Goal: Task Accomplishment & Management: Complete application form

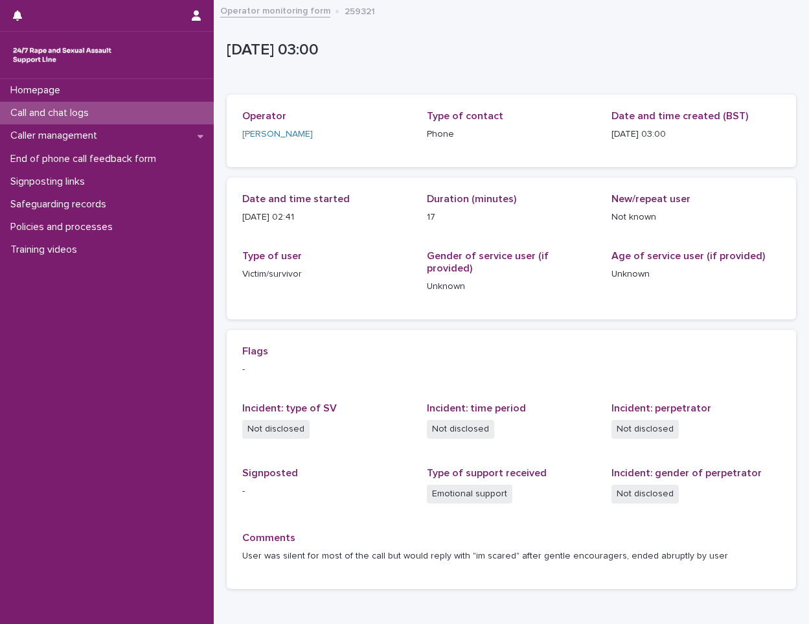
scroll to position [64, 0]
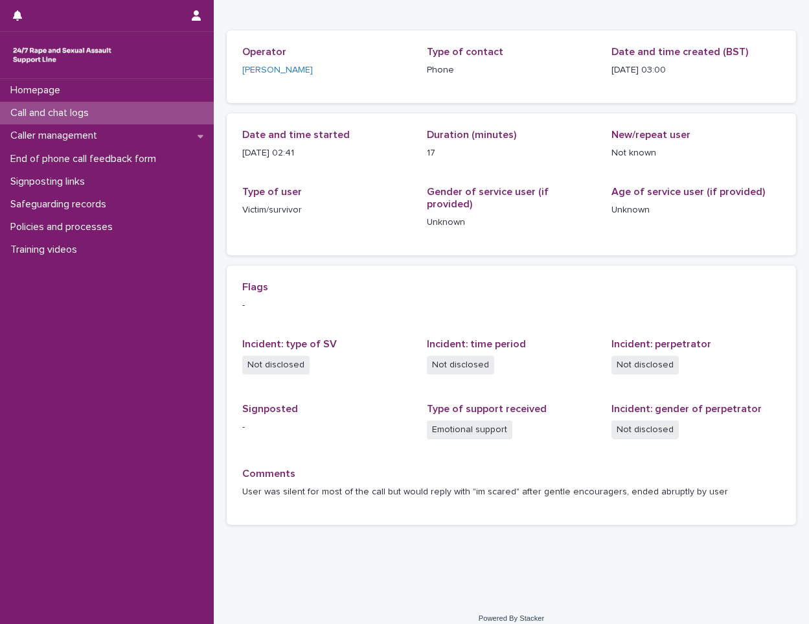
click at [87, 114] on p "Call and chat logs" at bounding box center [52, 113] width 94 height 12
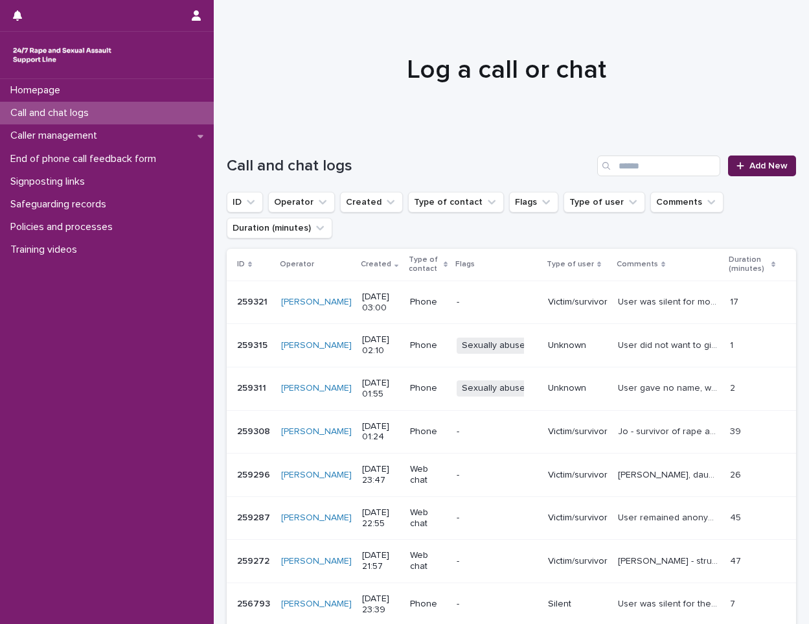
click at [749, 166] on span "Add New" at bounding box center [768, 165] width 38 height 9
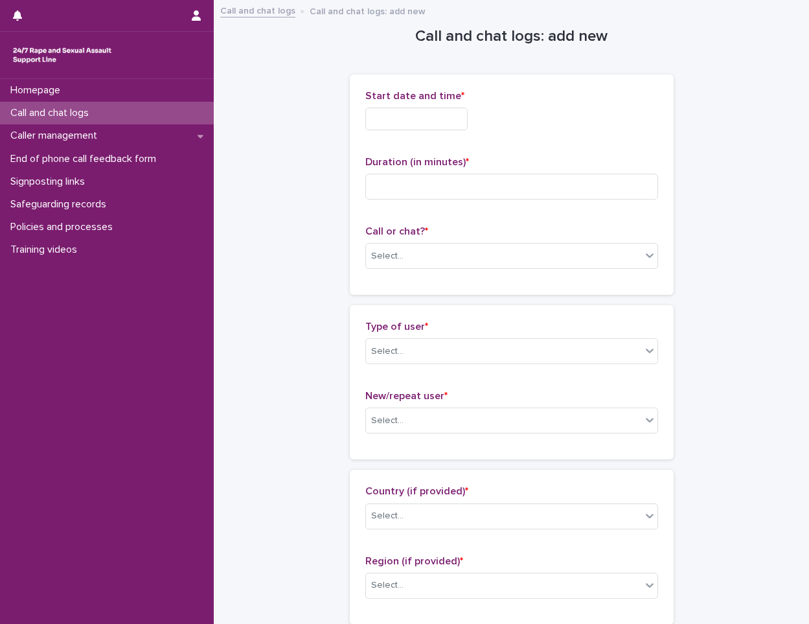
click at [411, 117] on input "text" at bounding box center [416, 119] width 102 height 23
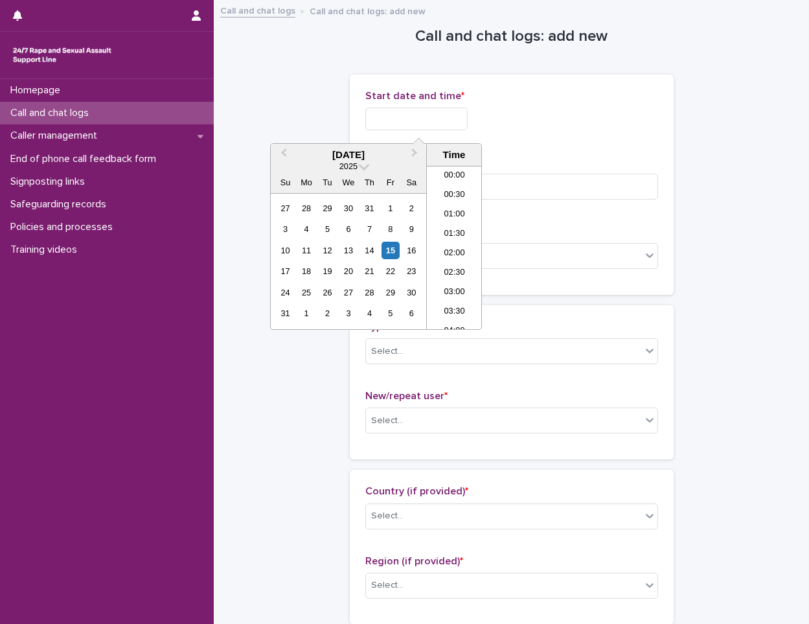
scroll to position [65, 0]
click at [465, 227] on li "03:00" at bounding box center [454, 227] width 55 height 19
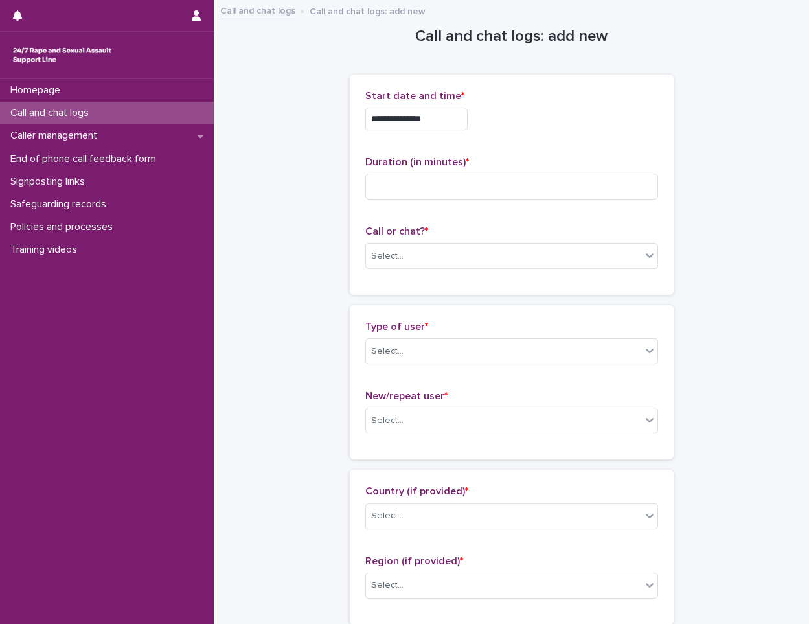
click at [444, 106] on div "**********" at bounding box center [511, 115] width 293 height 51
click at [445, 119] on input "**********" at bounding box center [416, 119] width 102 height 23
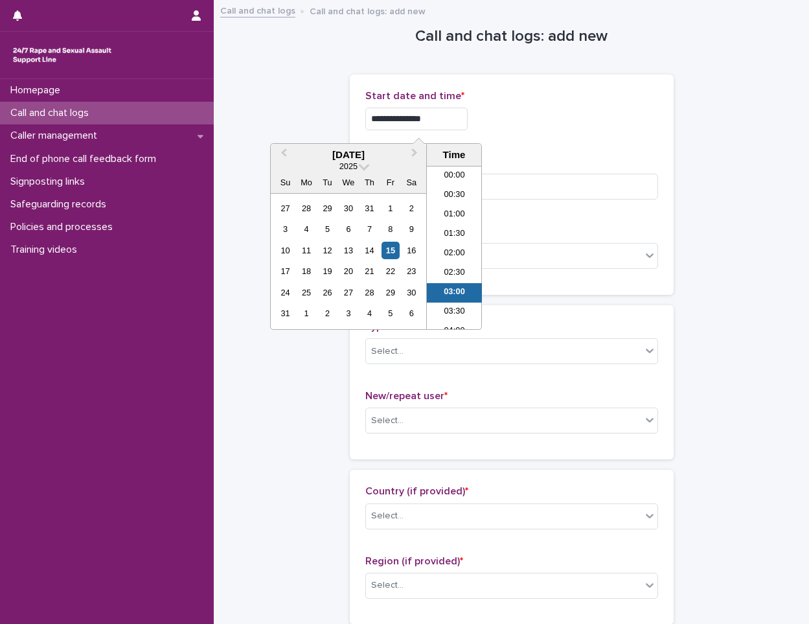
scroll to position [45, 0]
type input "**********"
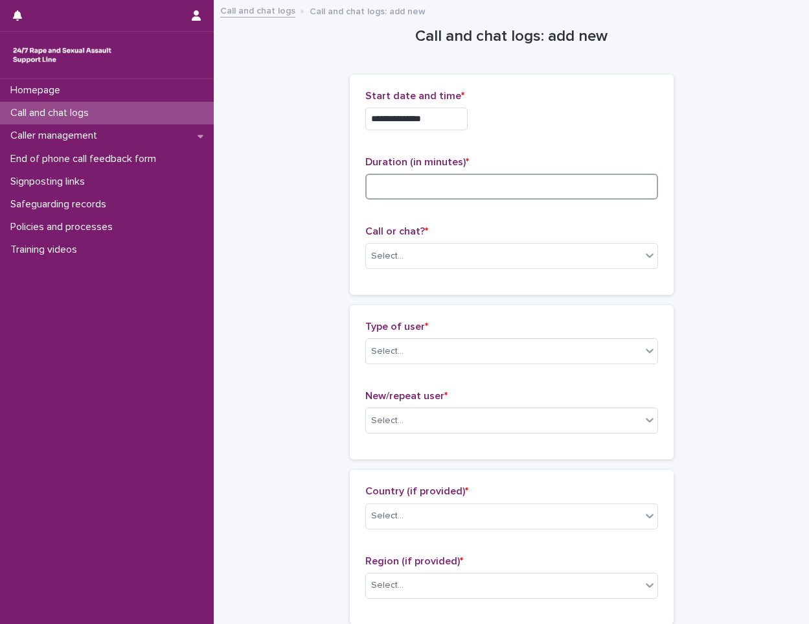
click at [510, 188] on input at bounding box center [511, 187] width 293 height 26
type input "**"
click at [466, 246] on div "Select..." at bounding box center [503, 256] width 275 height 21
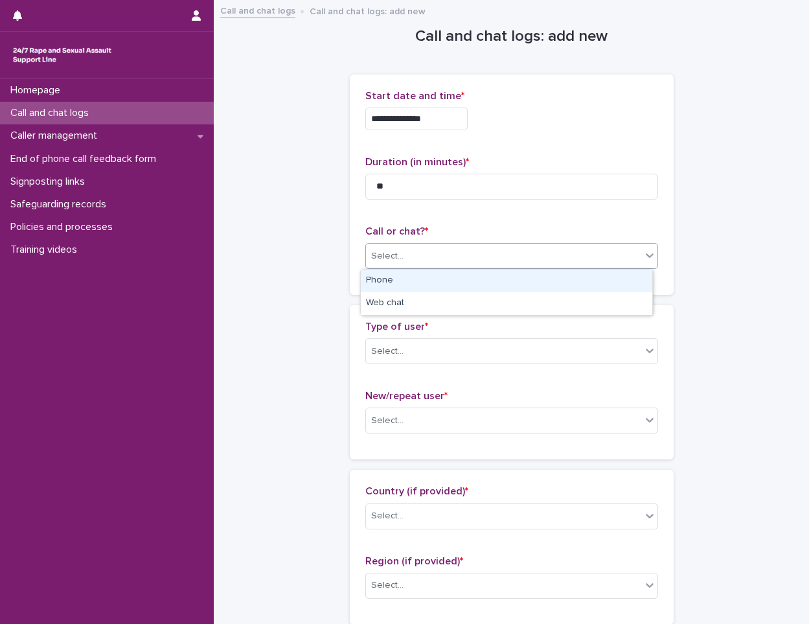
click at [438, 288] on div "Phone" at bounding box center [506, 280] width 291 height 23
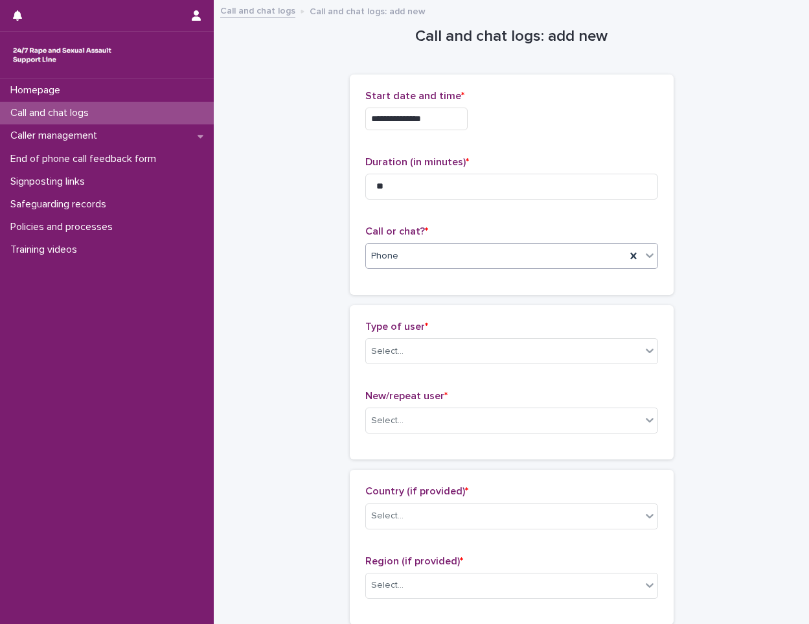
click at [432, 332] on p "Type of user *" at bounding box center [511, 327] width 293 height 12
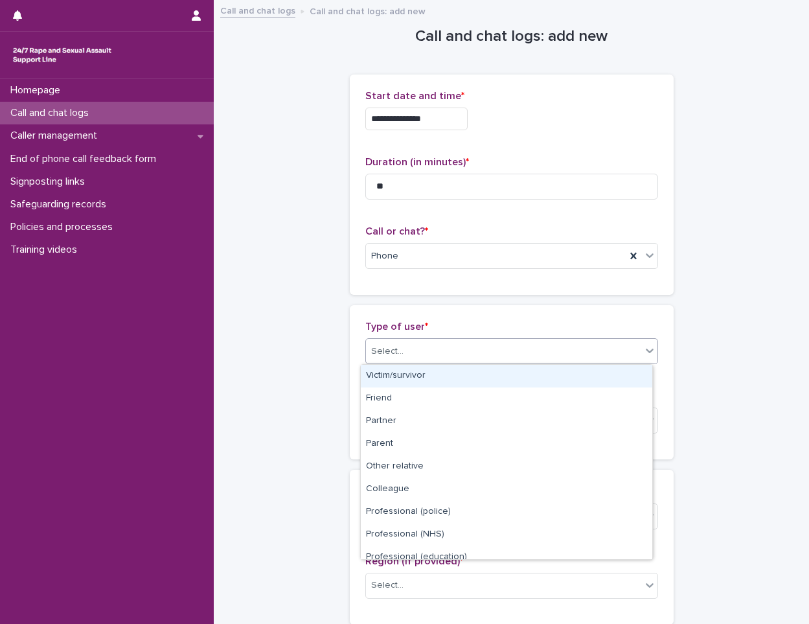
click at [431, 345] on div "Select..." at bounding box center [503, 351] width 275 height 21
click at [420, 378] on div "Victim/survivor" at bounding box center [506, 376] width 291 height 23
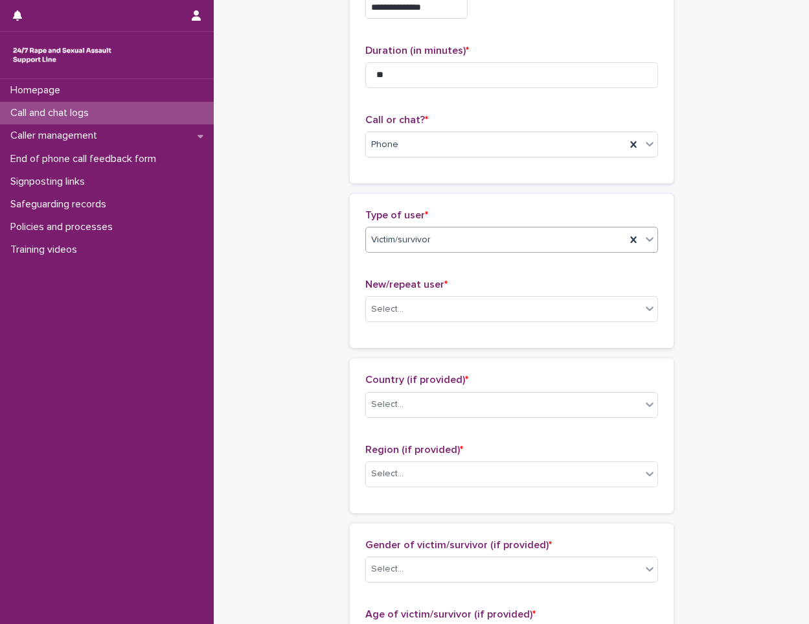
scroll to position [130, 0]
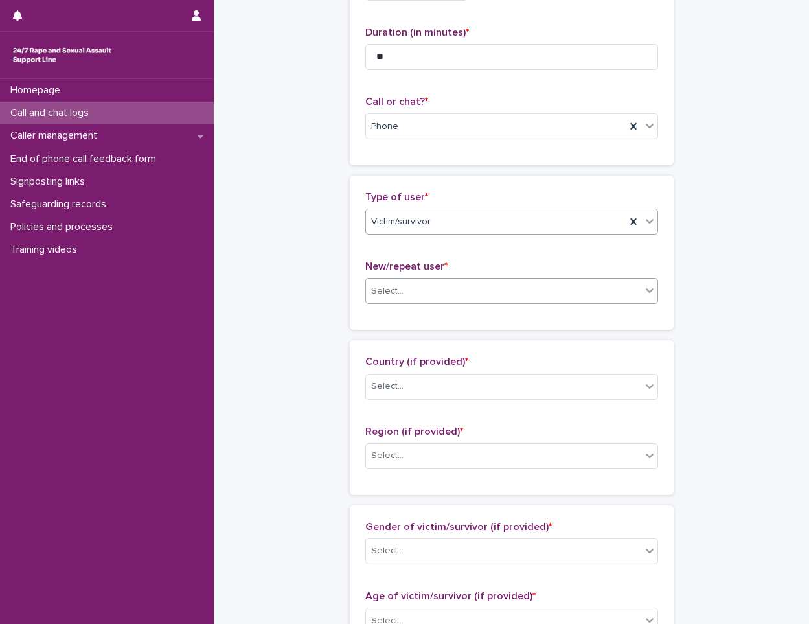
click at [387, 278] on div "New/repeat user * Select..." at bounding box center [511, 287] width 293 height 54
drag, startPoint x: 387, startPoint y: 278, endPoint x: 392, endPoint y: 293, distance: 16.2
click at [391, 288] on div "Select..." at bounding box center [387, 291] width 32 height 14
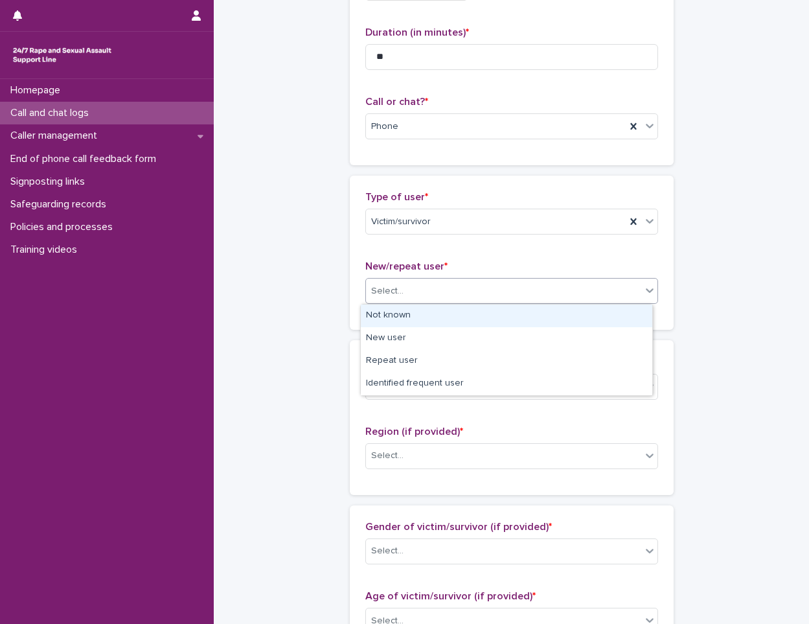
click at [396, 321] on div "Not known" at bounding box center [506, 315] width 291 height 23
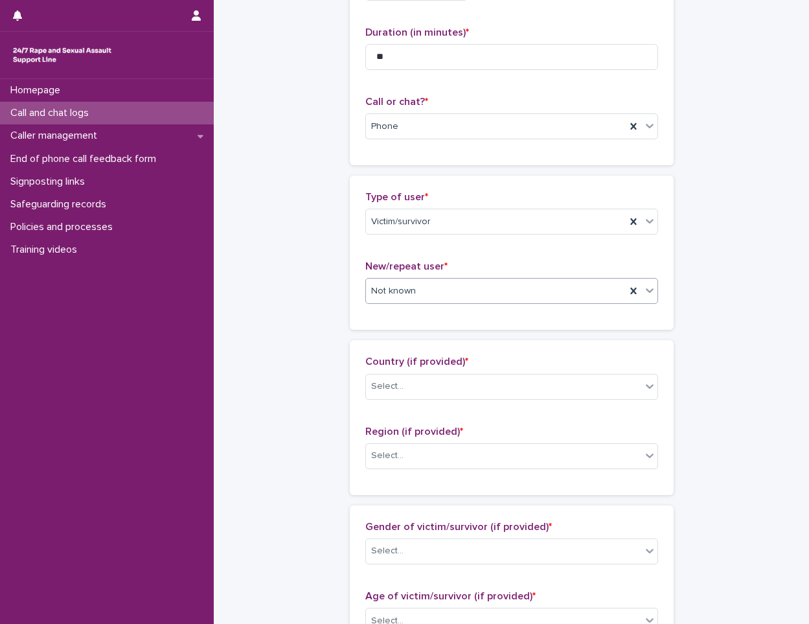
click at [415, 302] on div "Not known" at bounding box center [511, 291] width 293 height 26
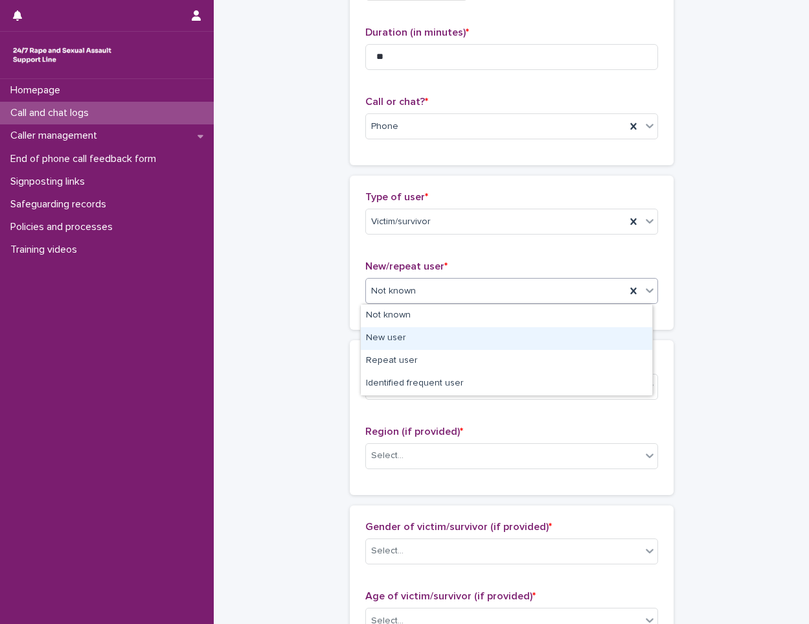
click at [406, 331] on div "New user" at bounding box center [506, 338] width 291 height 23
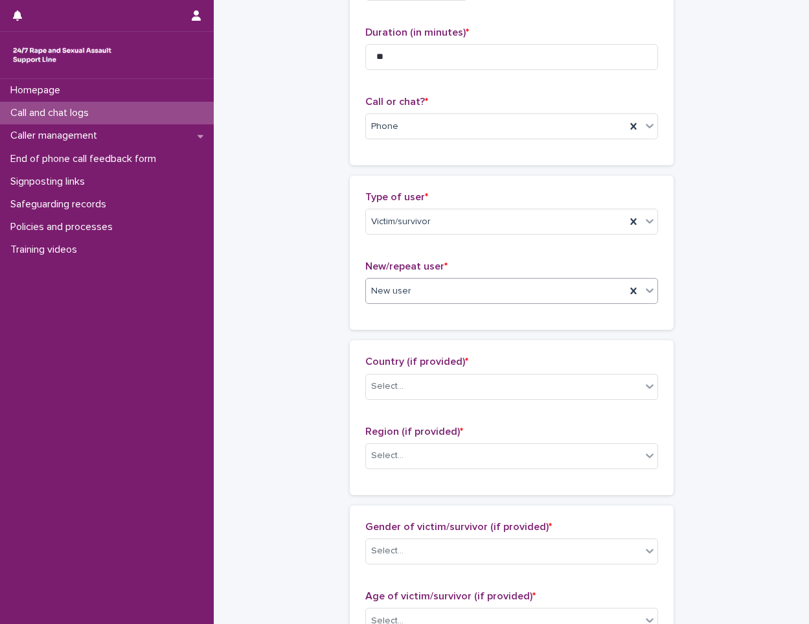
click at [442, 401] on div "Country (if provided) * Select..." at bounding box center [511, 383] width 293 height 54
click at [434, 387] on div "Select..." at bounding box center [503, 386] width 275 height 21
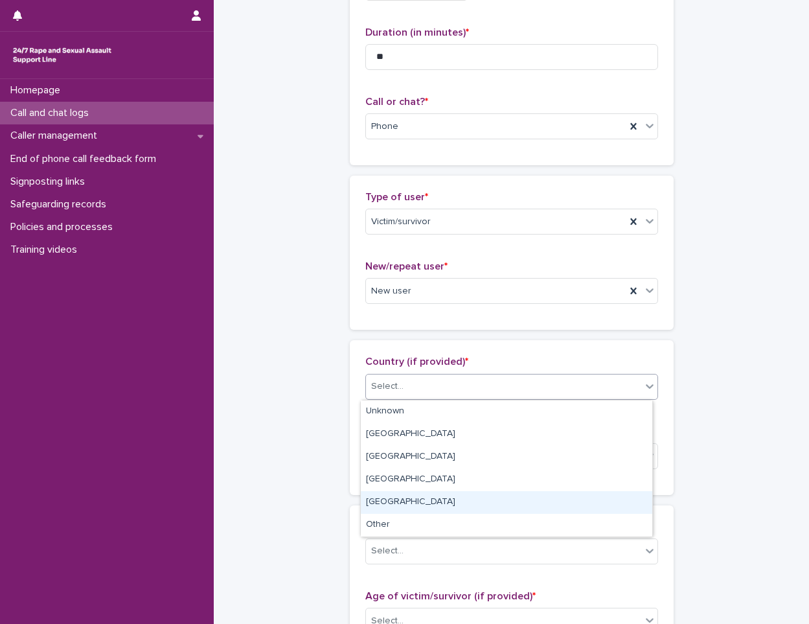
click at [407, 512] on div "[GEOGRAPHIC_DATA]" at bounding box center [506, 502] width 291 height 23
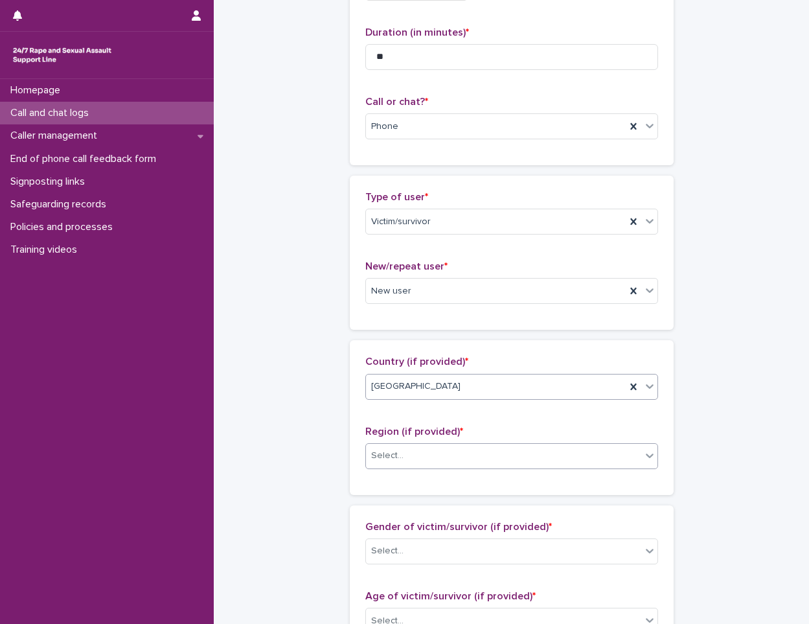
click at [417, 465] on div "Select..." at bounding box center [503, 455] width 275 height 21
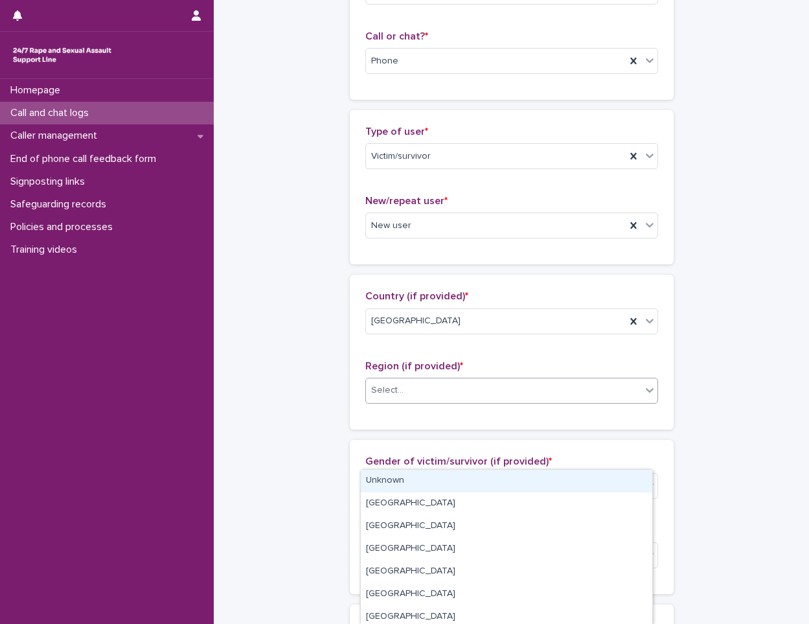
scroll to position [259, 0]
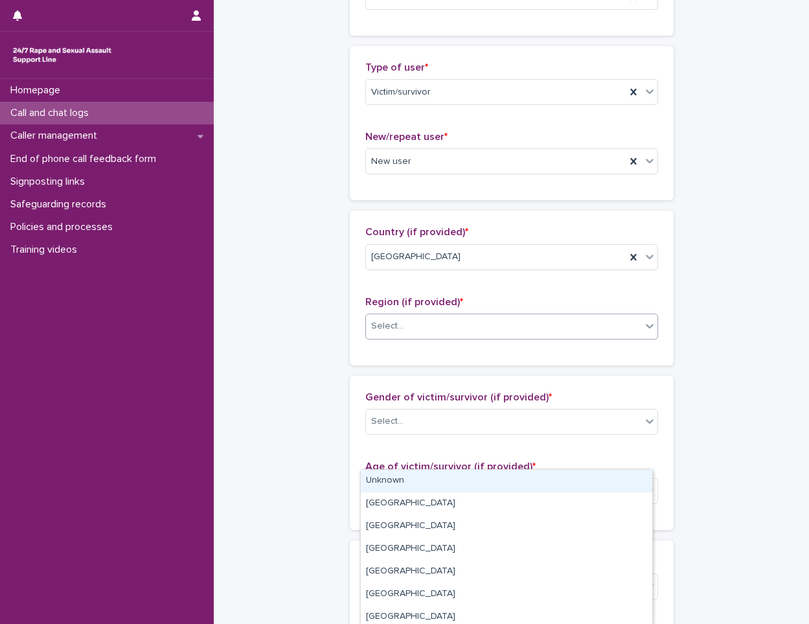
click at [428, 326] on div "Select..." at bounding box center [503, 325] width 275 height 21
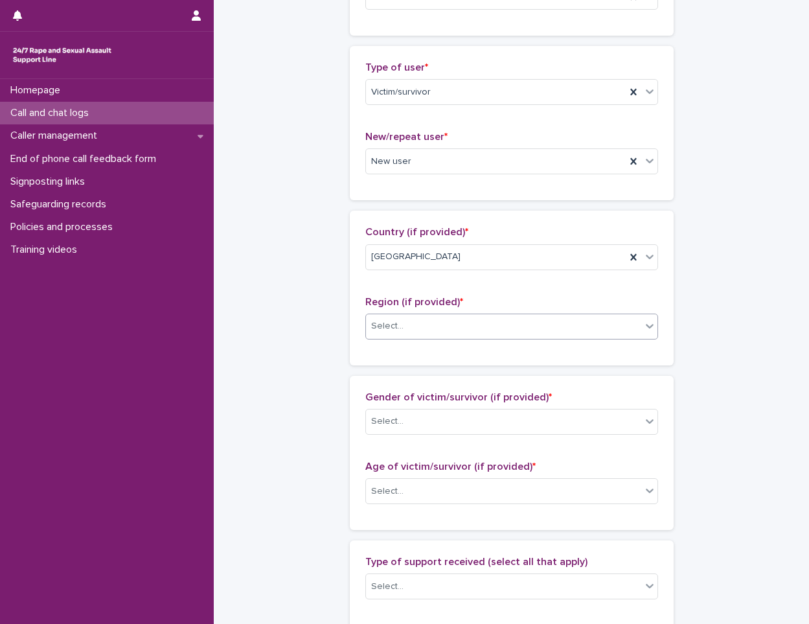
click at [428, 326] on div "Select..." at bounding box center [503, 325] width 275 height 21
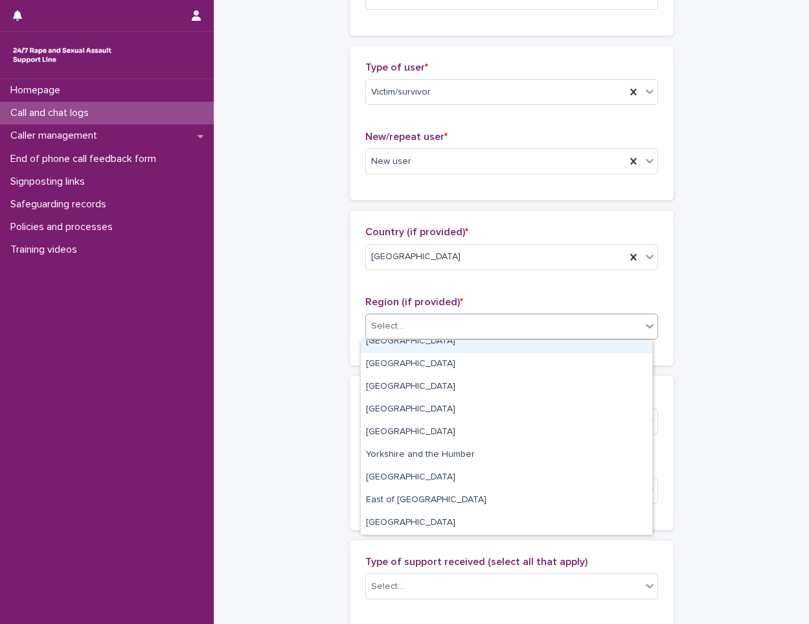
scroll to position [0, 0]
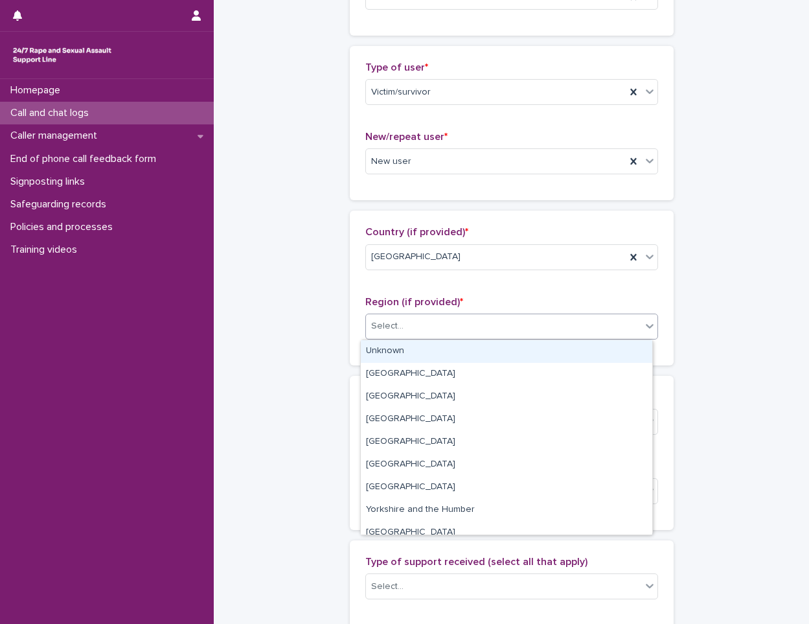
click at [433, 352] on div "Unknown" at bounding box center [506, 351] width 291 height 23
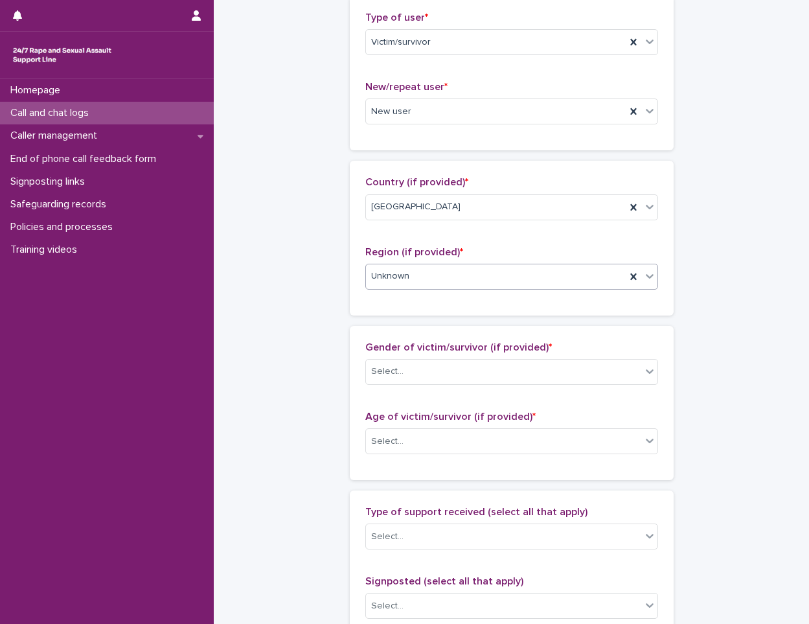
scroll to position [389, 0]
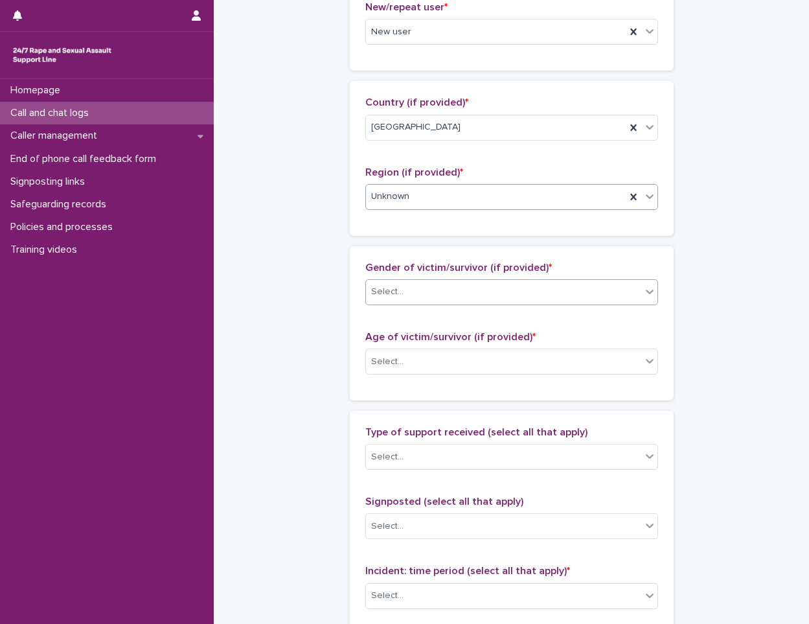
click at [429, 287] on div "Select..." at bounding box center [503, 291] width 275 height 21
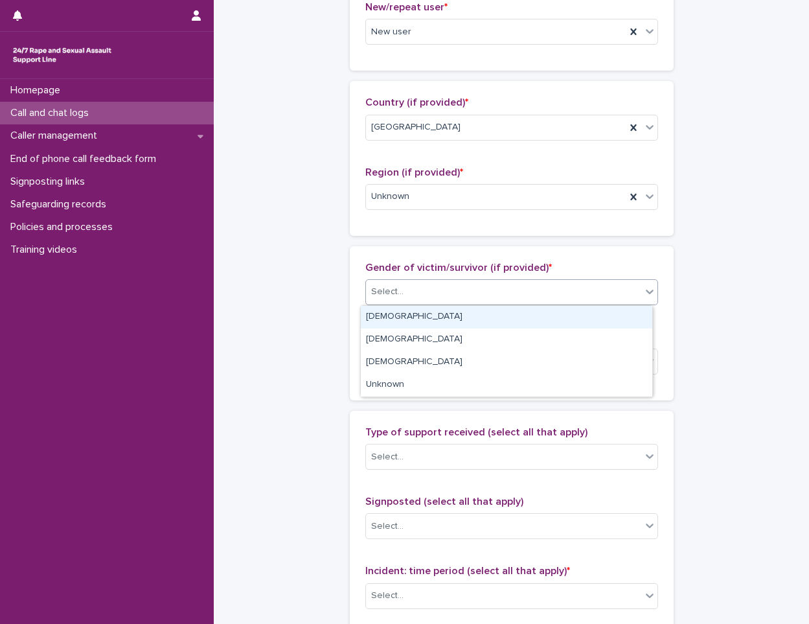
click at [409, 309] on div "[DEMOGRAPHIC_DATA]" at bounding box center [506, 317] width 291 height 23
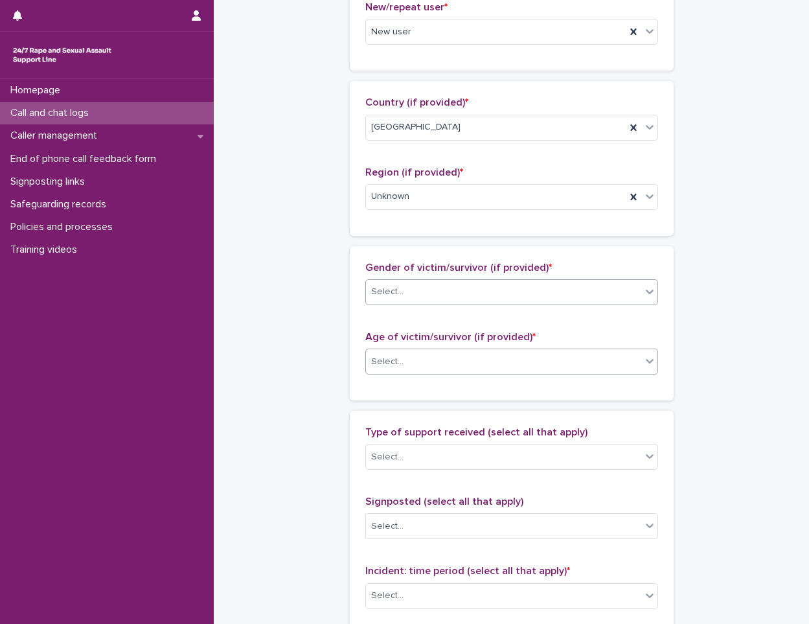
click at [400, 353] on div "Select..." at bounding box center [503, 361] width 275 height 21
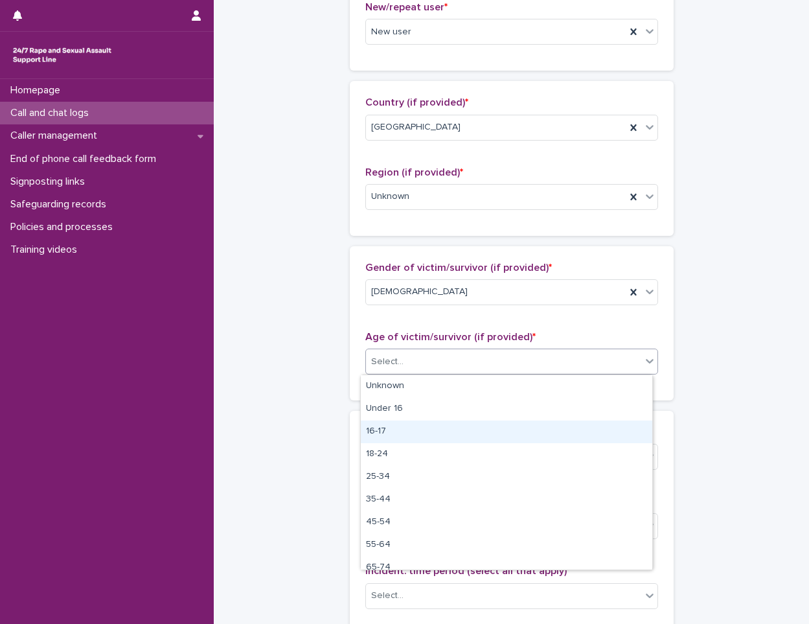
click at [400, 426] on div "16-17" at bounding box center [506, 431] width 291 height 23
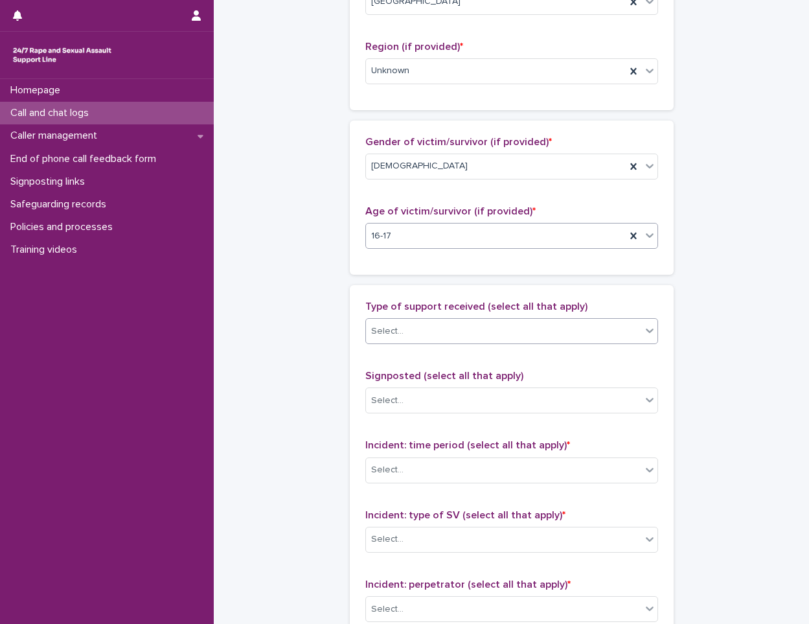
scroll to position [518, 0]
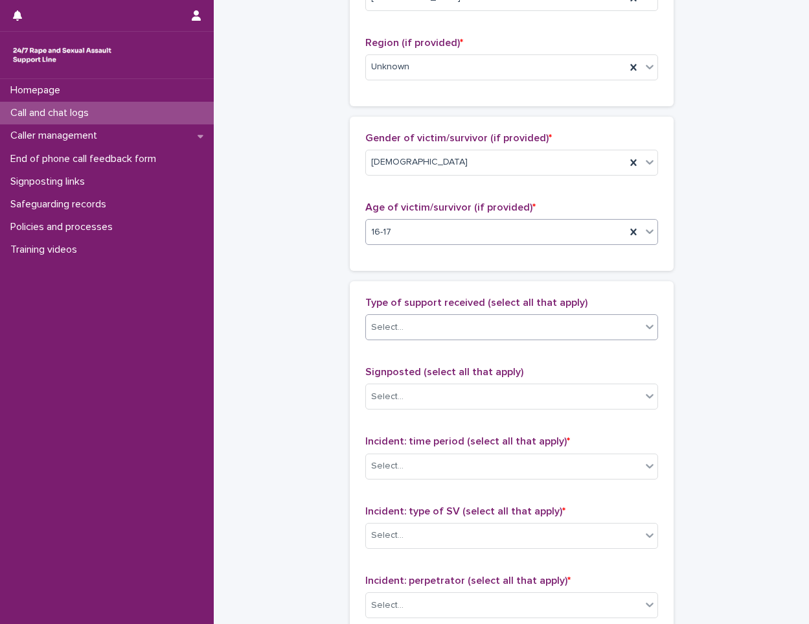
click at [455, 337] on div "Select..." at bounding box center [503, 327] width 275 height 21
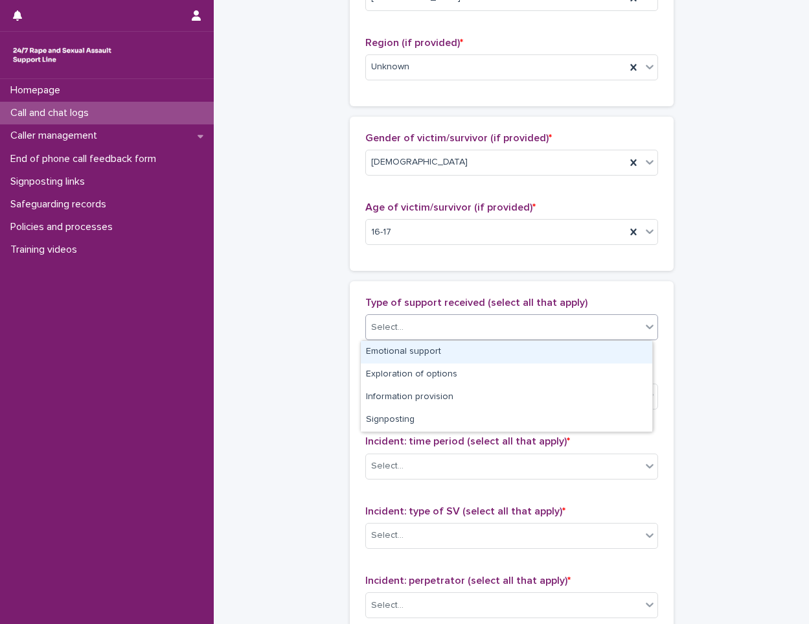
click at [433, 354] on div "Emotional support" at bounding box center [506, 352] width 291 height 23
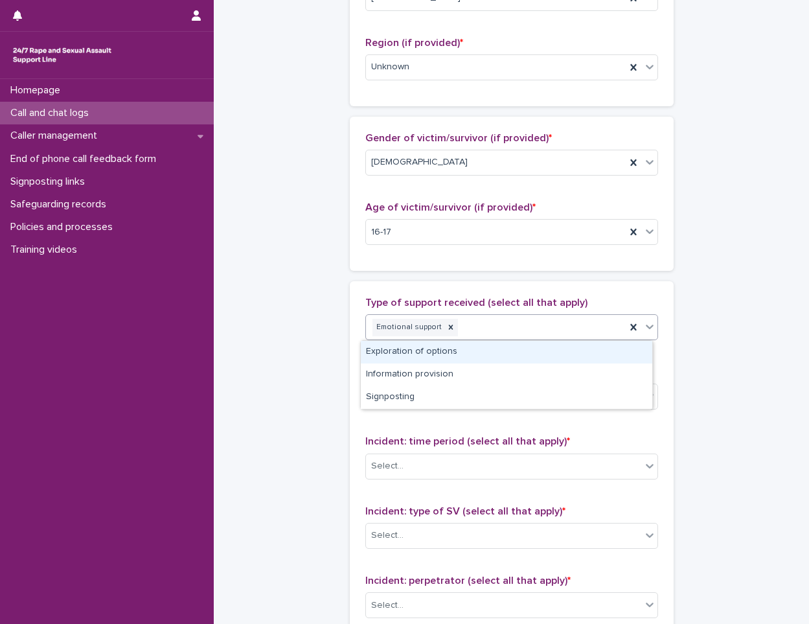
click at [510, 322] on div "Emotional support" at bounding box center [496, 327] width 260 height 23
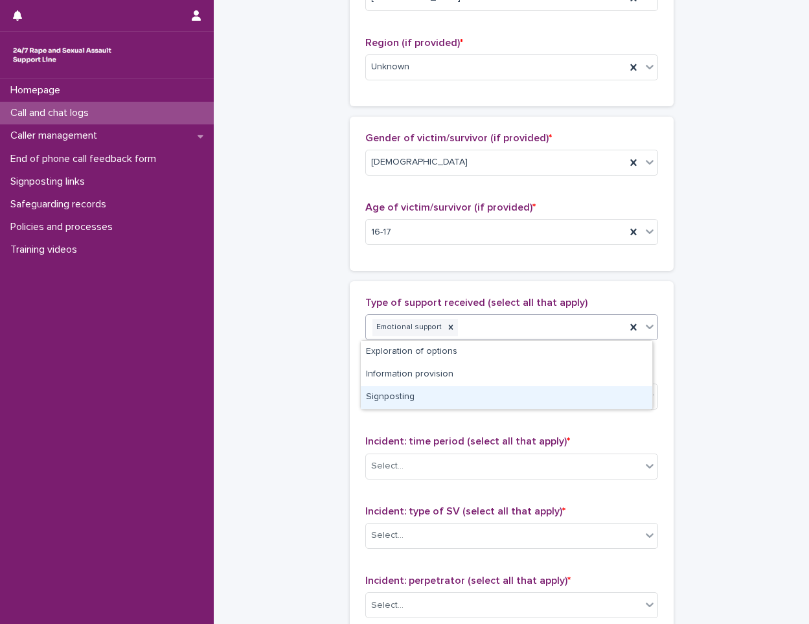
click at [457, 389] on div "Signposting" at bounding box center [506, 397] width 291 height 23
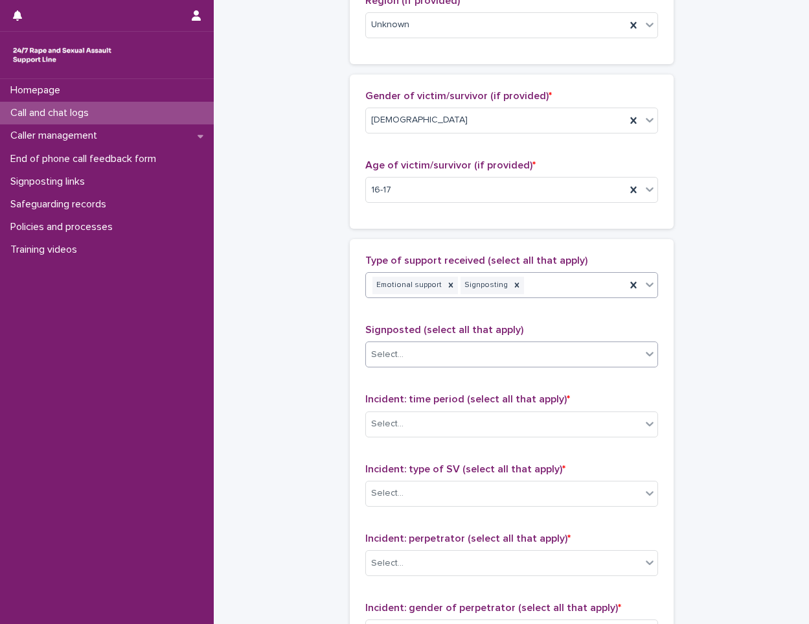
scroll to position [583, 0]
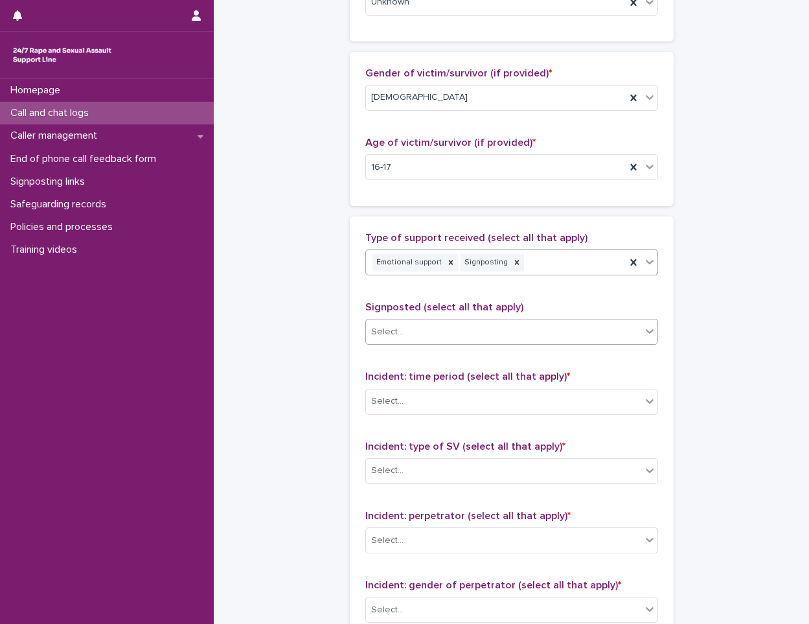
click at [464, 332] on div "Select..." at bounding box center [503, 331] width 275 height 21
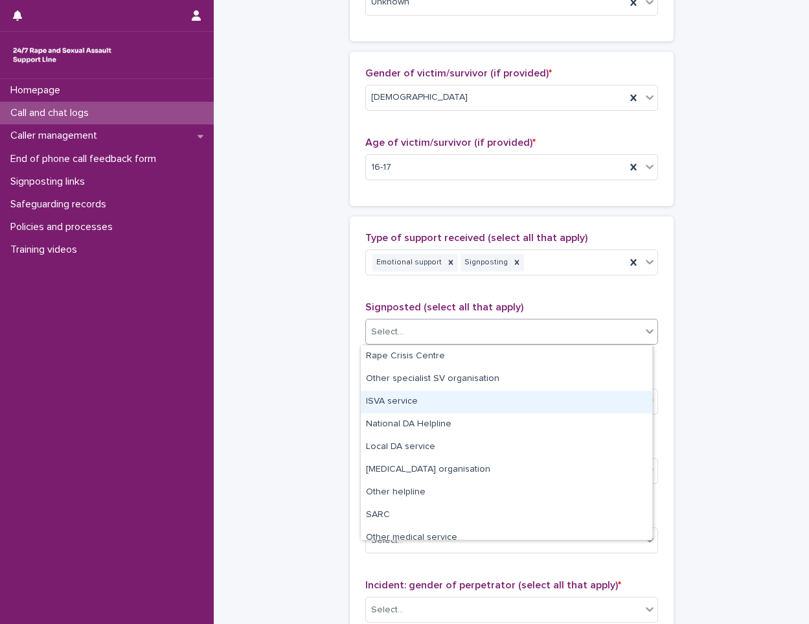
click at [431, 403] on div "ISVA service" at bounding box center [506, 402] width 291 height 23
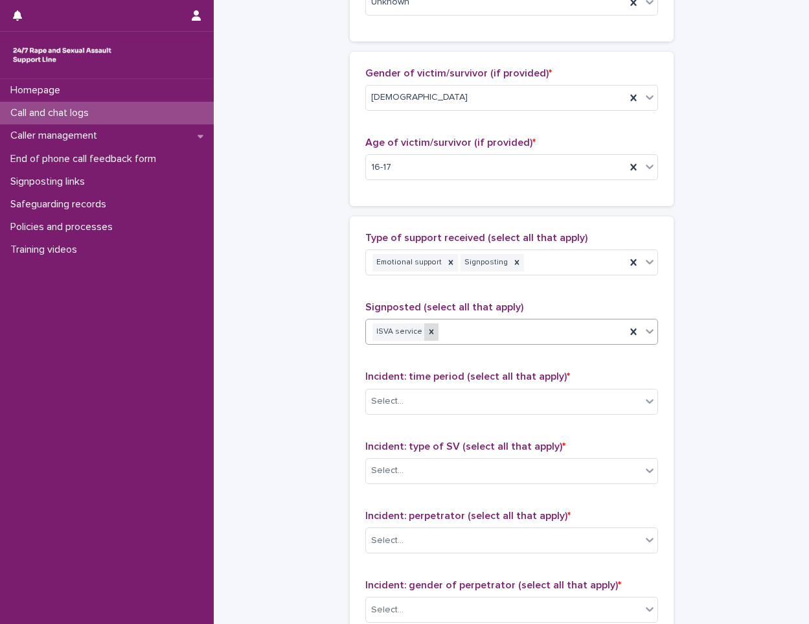
click at [427, 335] on icon at bounding box center [431, 331] width 9 height 9
click at [439, 335] on div "ISVA service" at bounding box center [496, 332] width 260 height 23
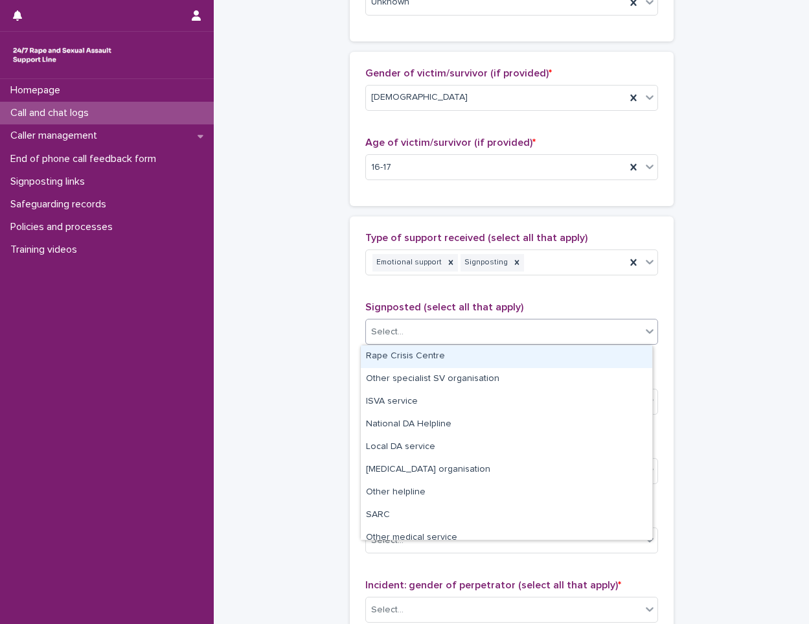
click at [431, 356] on div "Rape Crisis Centre" at bounding box center [506, 356] width 291 height 23
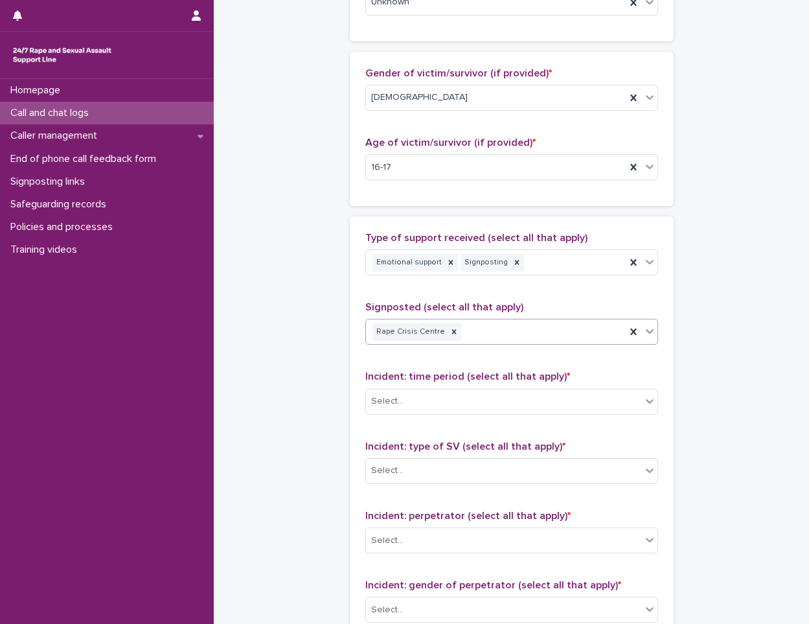
click at [457, 338] on div "Rape Crisis Centre" at bounding box center [496, 332] width 260 height 23
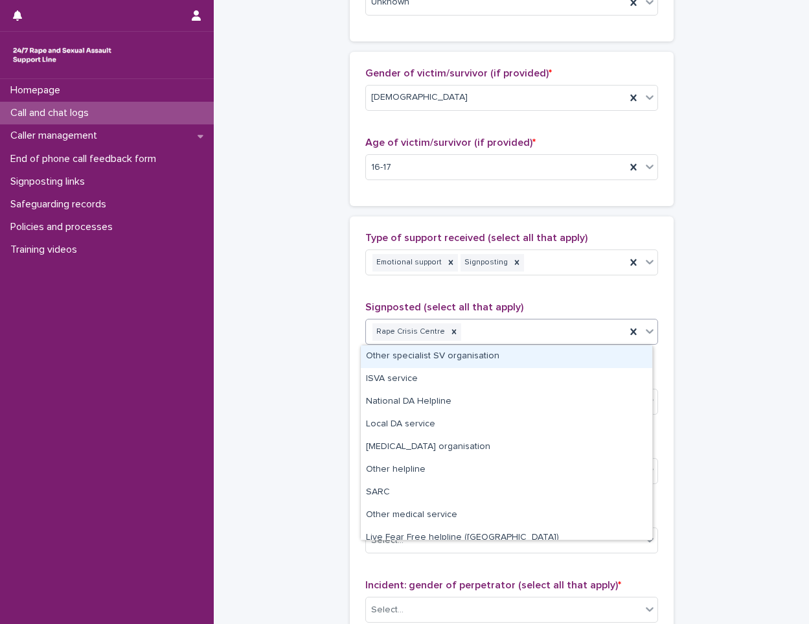
click at [451, 337] on div "Rape Crisis Centre" at bounding box center [496, 332] width 260 height 23
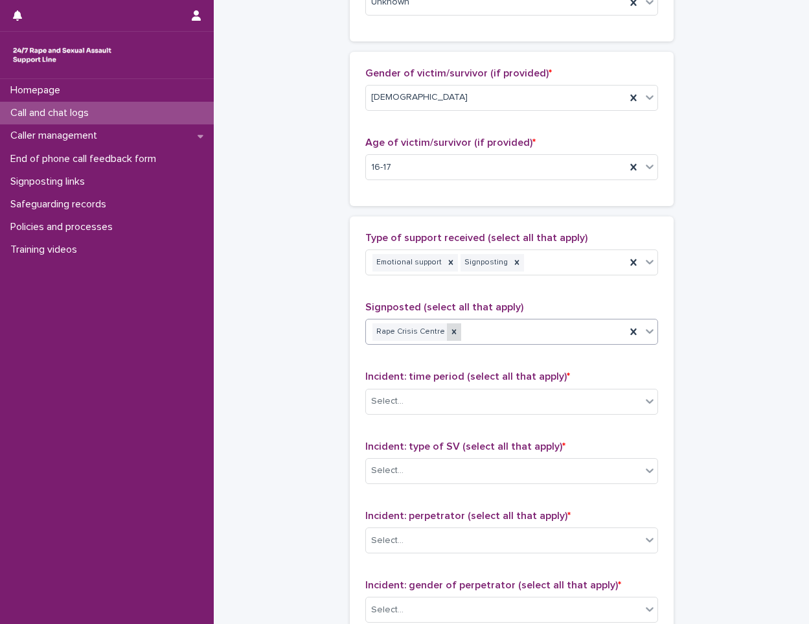
click at [450, 330] on icon at bounding box center [454, 331] width 9 height 9
click at [443, 330] on div "Select..." at bounding box center [503, 331] width 275 height 21
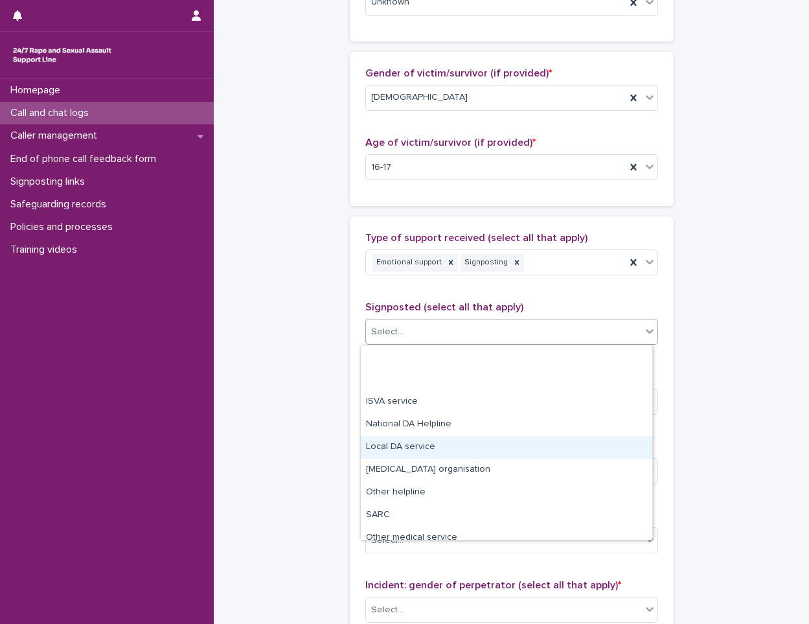
scroll to position [78, 0]
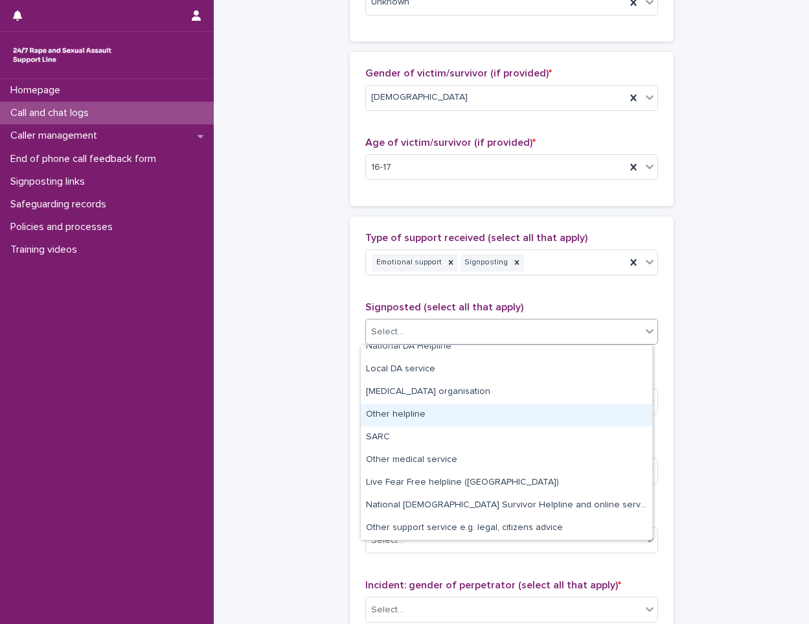
click at [452, 414] on div "Other helpline" at bounding box center [506, 415] width 291 height 23
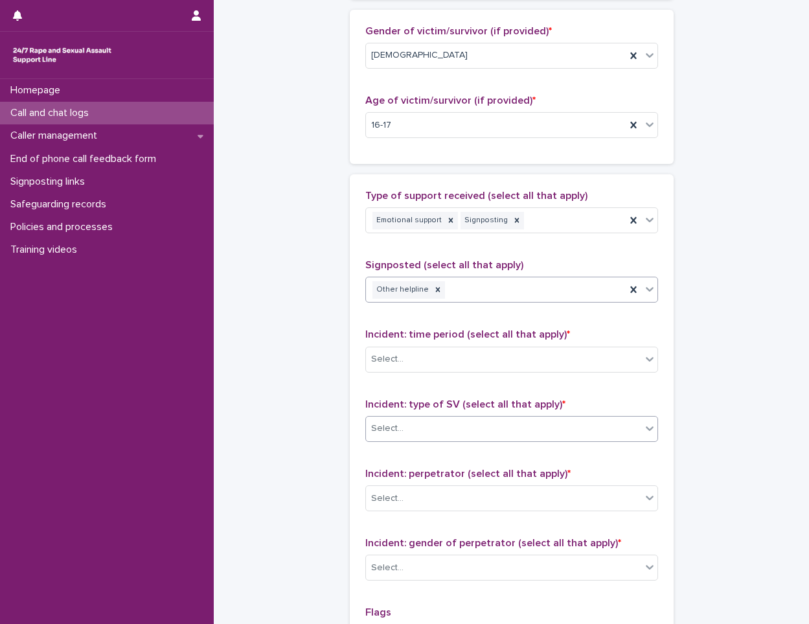
scroll to position [648, 0]
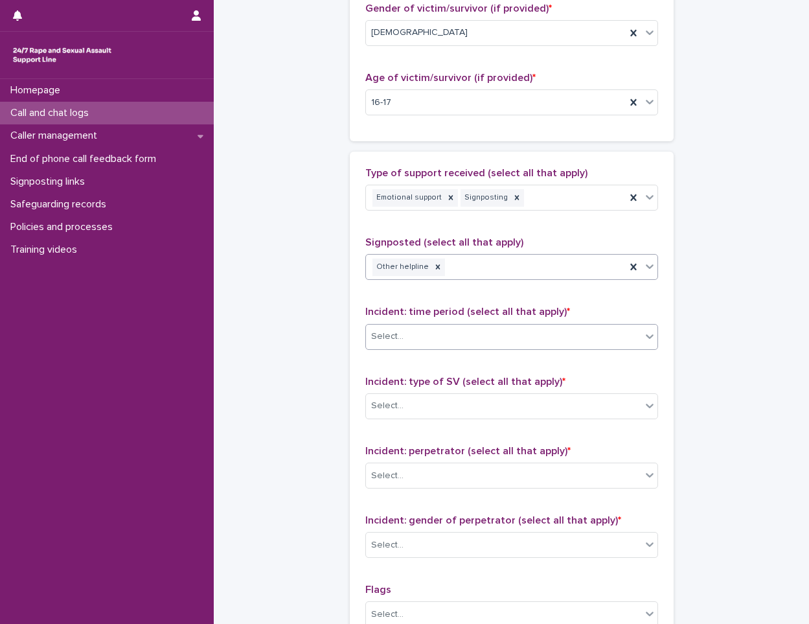
click at [462, 325] on div "Select..." at bounding box center [511, 337] width 293 height 26
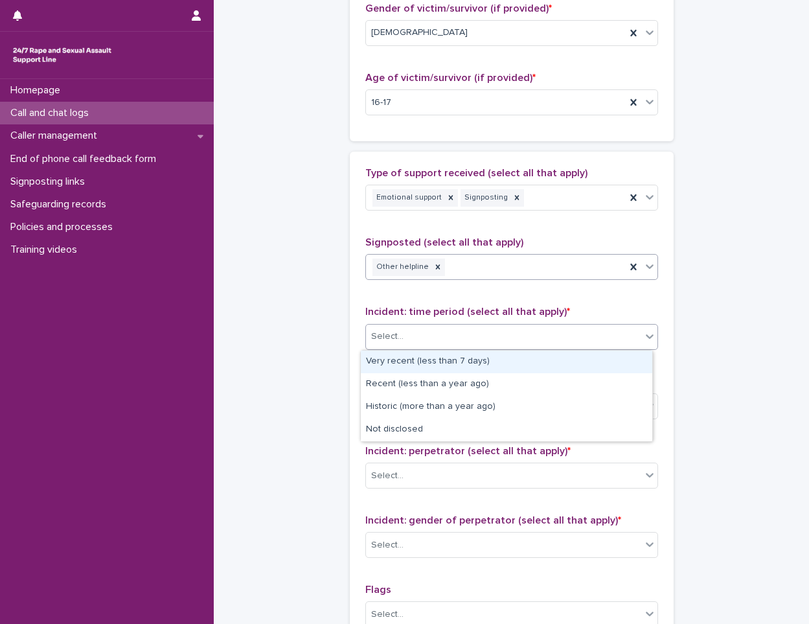
click at [448, 361] on div "Very recent (less than 7 days)" at bounding box center [506, 361] width 291 height 23
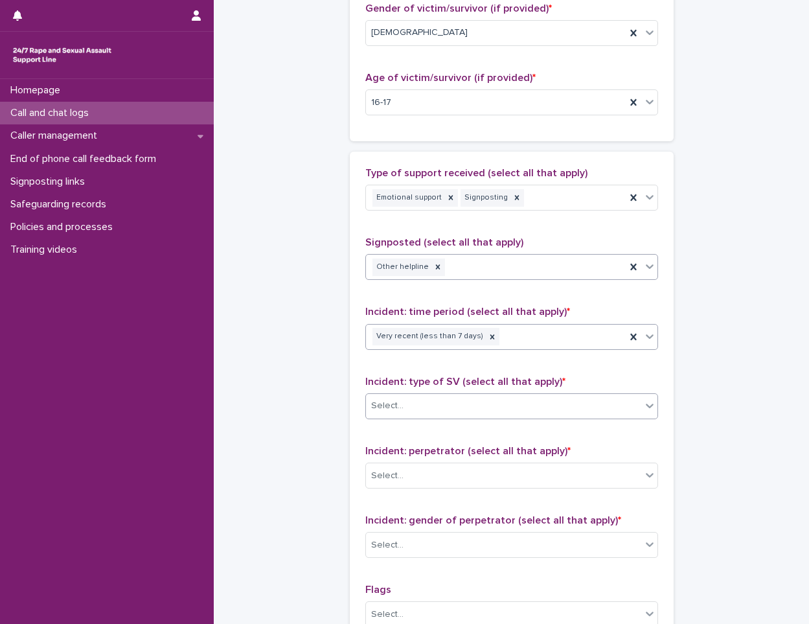
click at [437, 399] on div "Select..." at bounding box center [503, 405] width 275 height 21
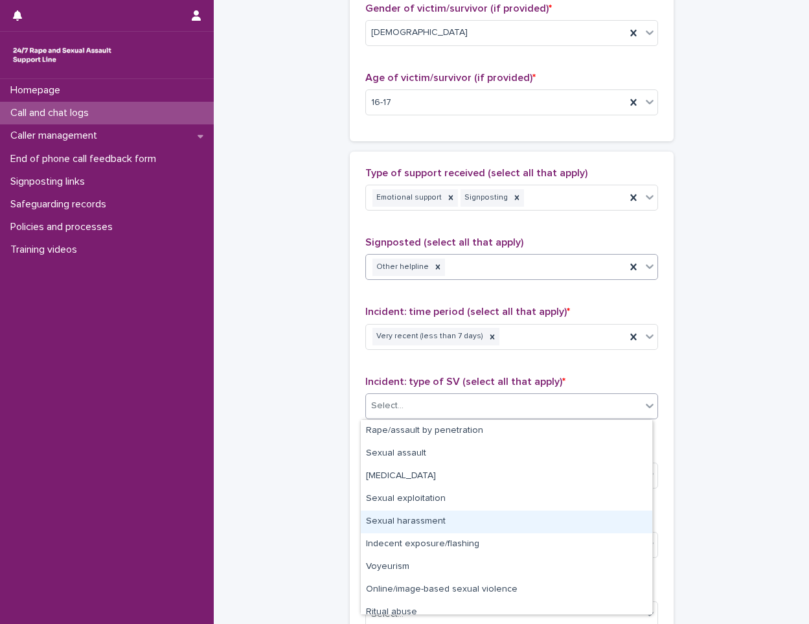
click at [434, 519] on div "Sexual harassment" at bounding box center [506, 521] width 291 height 23
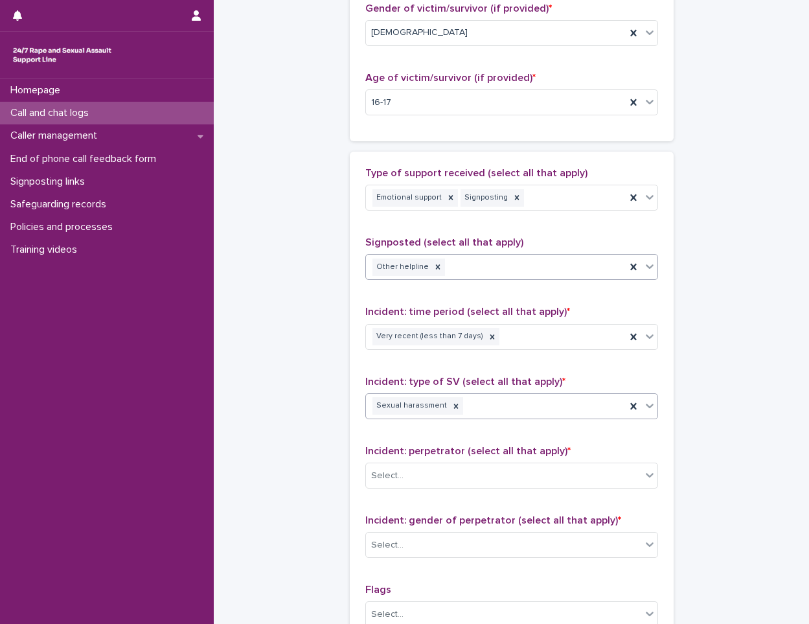
scroll to position [777, 0]
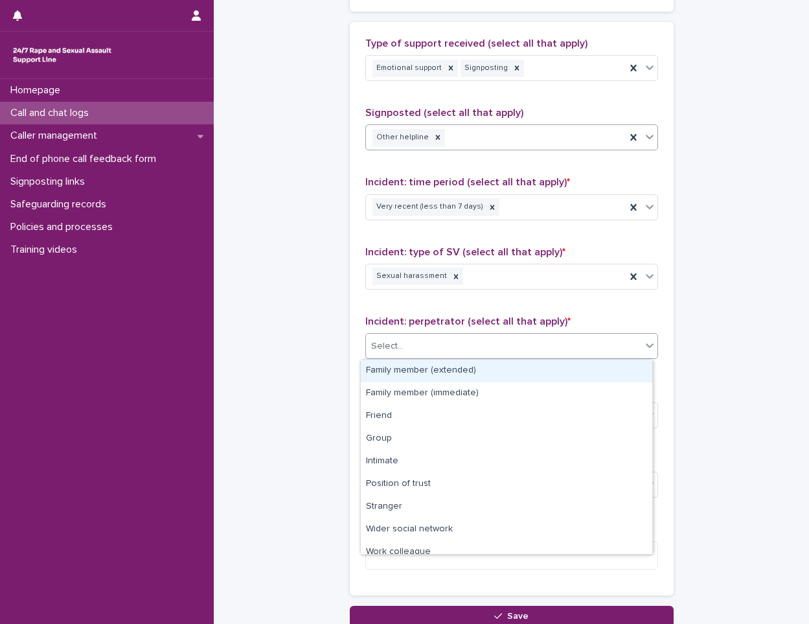
click at [433, 340] on div "Select..." at bounding box center [503, 346] width 275 height 21
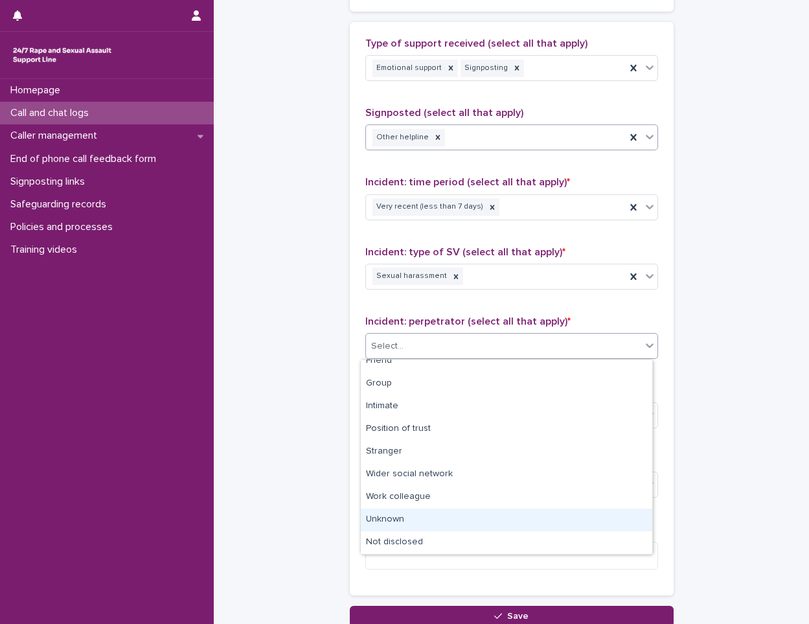
scroll to position [0, 0]
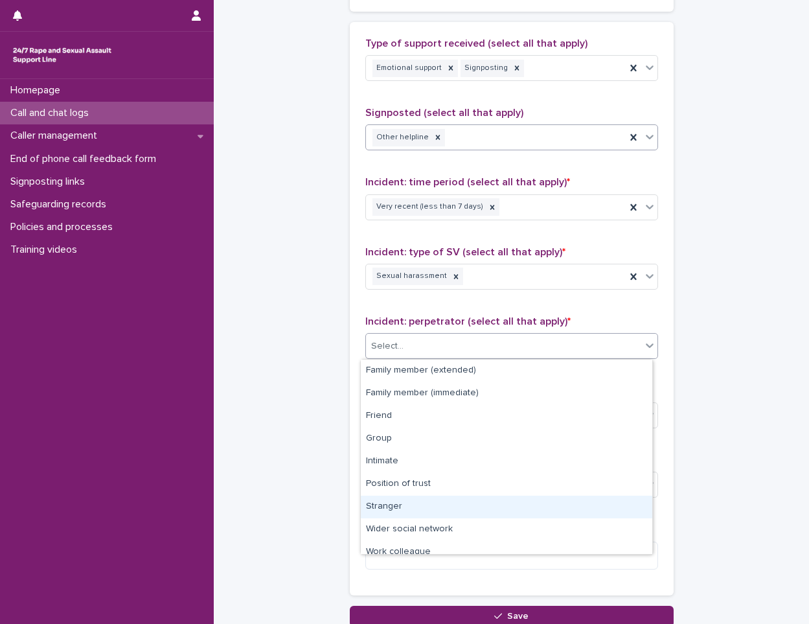
click at [424, 510] on div "Stranger" at bounding box center [506, 507] width 291 height 23
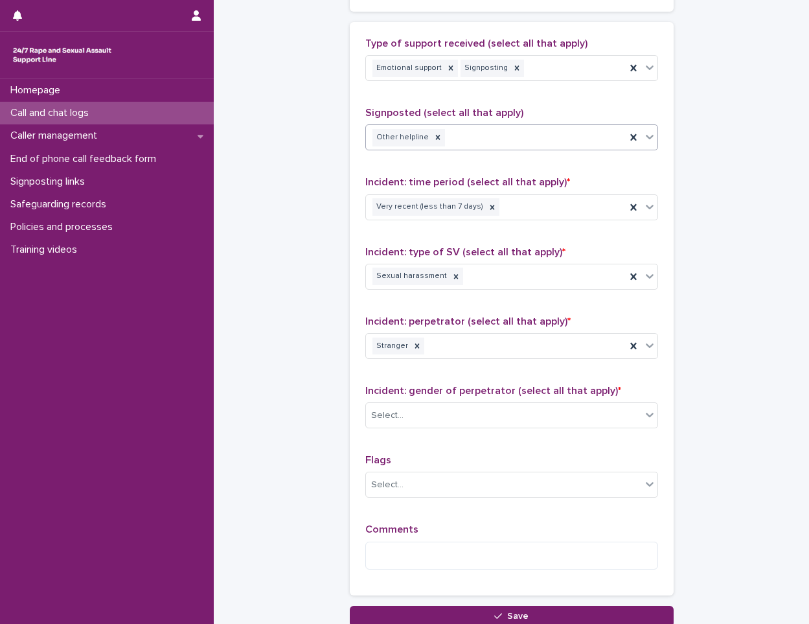
click at [432, 402] on div "Incident: gender of perpetrator (select all that apply) * Select..." at bounding box center [511, 412] width 293 height 54
click at [429, 407] on div "Select..." at bounding box center [503, 415] width 275 height 21
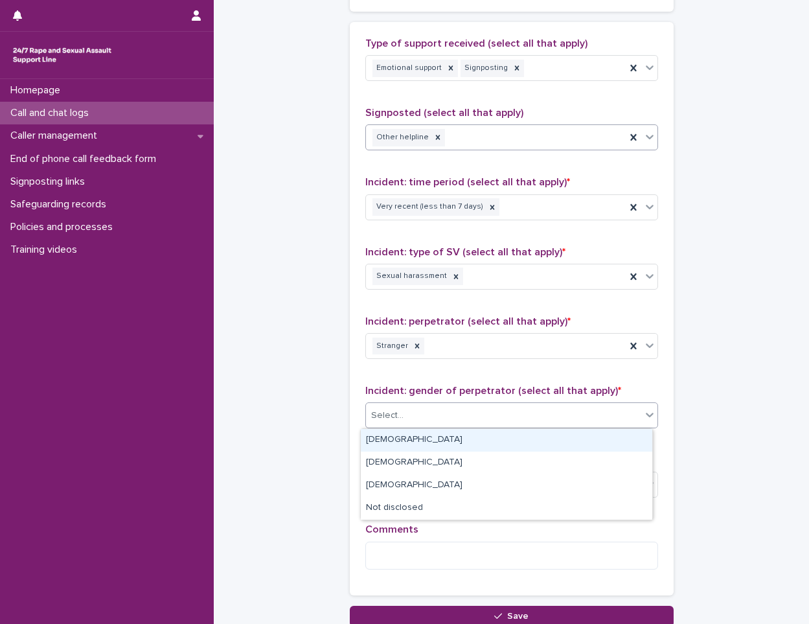
click at [379, 440] on div "[DEMOGRAPHIC_DATA]" at bounding box center [506, 440] width 291 height 23
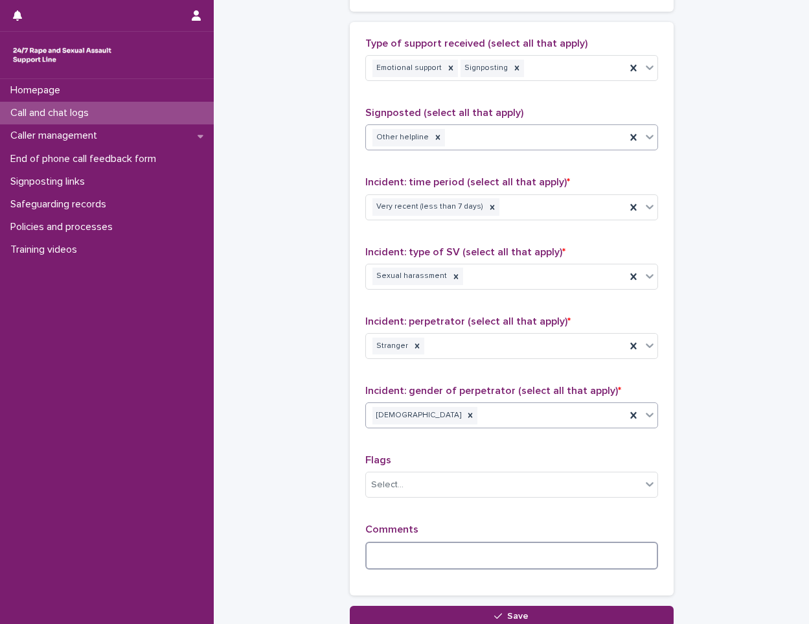
click at [416, 558] on textarea at bounding box center [511, 556] width 293 height 28
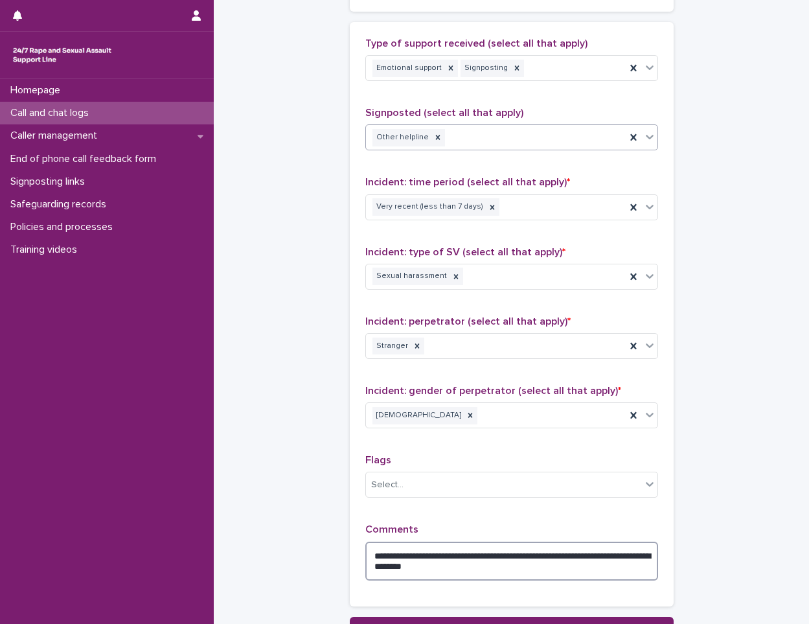
click at [564, 562] on textarea "**********" at bounding box center [511, 561] width 293 height 39
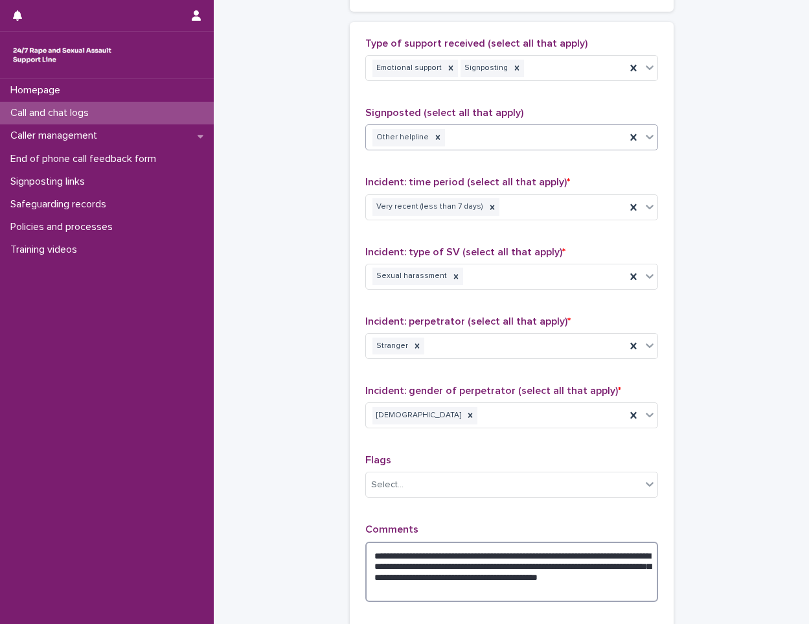
click at [558, 593] on textarea "**********" at bounding box center [511, 572] width 293 height 60
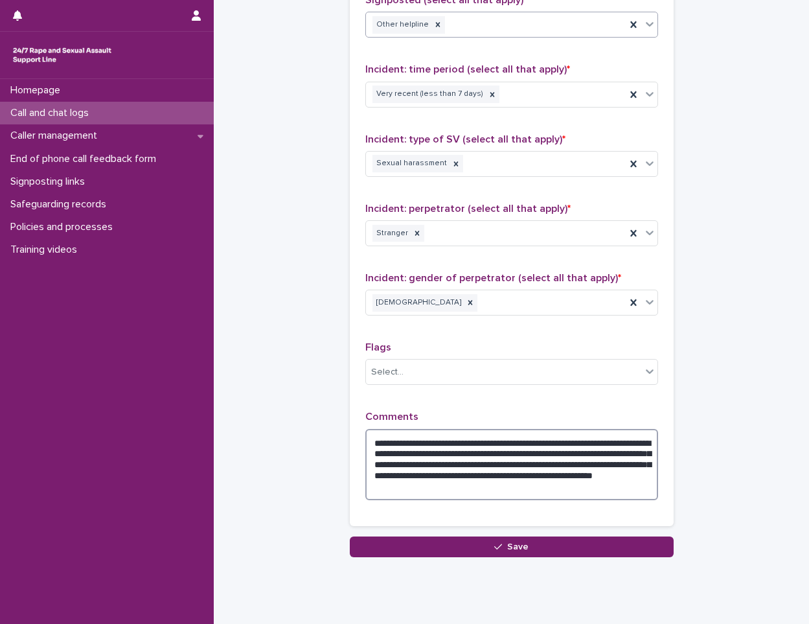
scroll to position [907, 0]
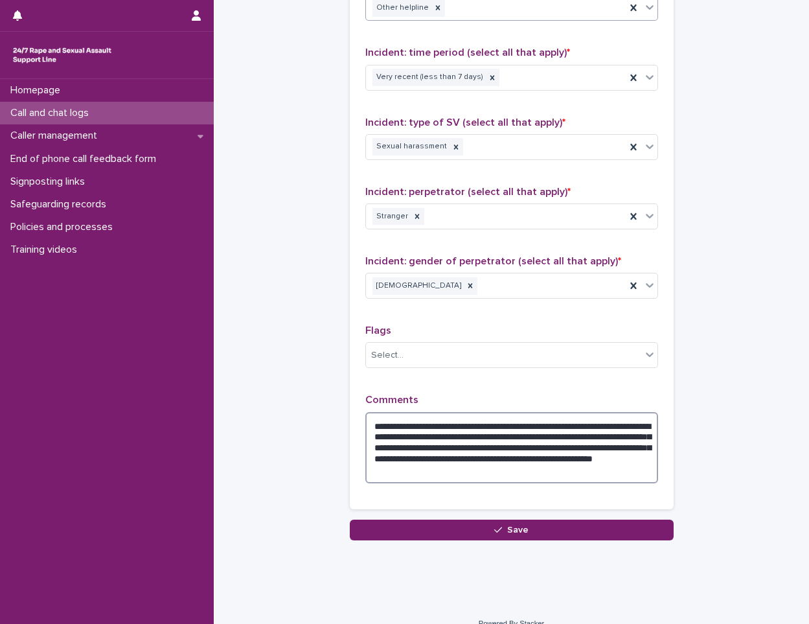
drag, startPoint x: 546, startPoint y: 469, endPoint x: 497, endPoint y: 475, distance: 49.0
click at [497, 475] on textarea "**********" at bounding box center [511, 447] width 293 height 71
click at [503, 459] on textarea "**********" at bounding box center [511, 447] width 293 height 71
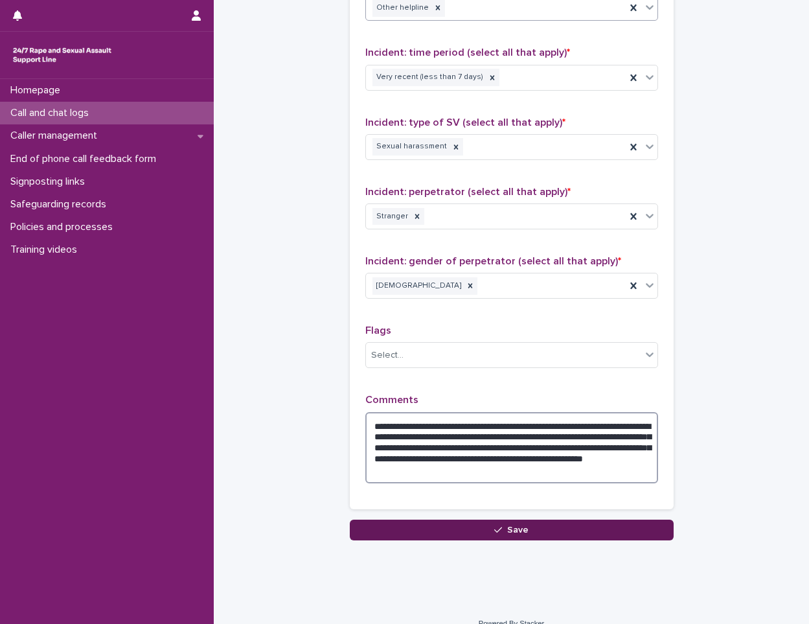
type textarea "**********"
click at [553, 520] on button "Save" at bounding box center [512, 530] width 324 height 21
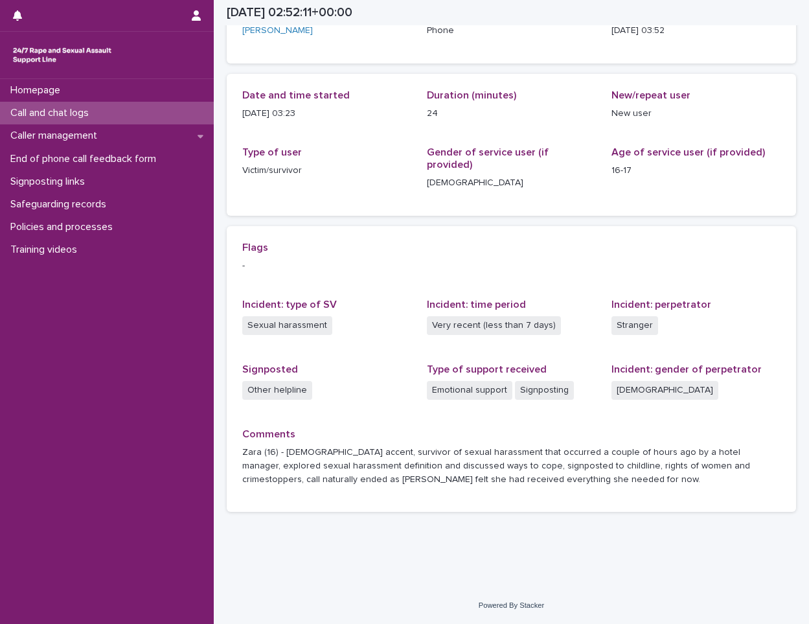
scroll to position [91, 0]
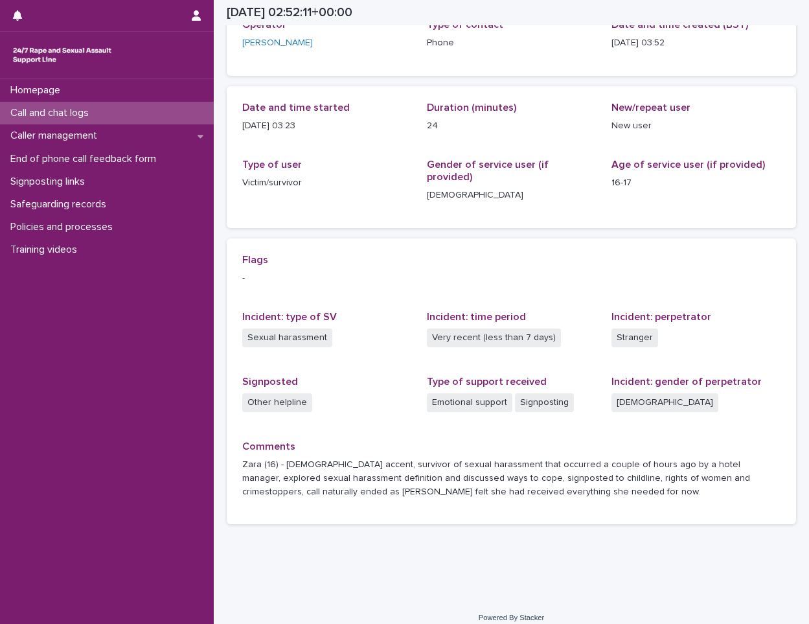
click at [76, 121] on div "Call and chat logs" at bounding box center [107, 113] width 214 height 23
